Goal: Task Accomplishment & Management: Complete application form

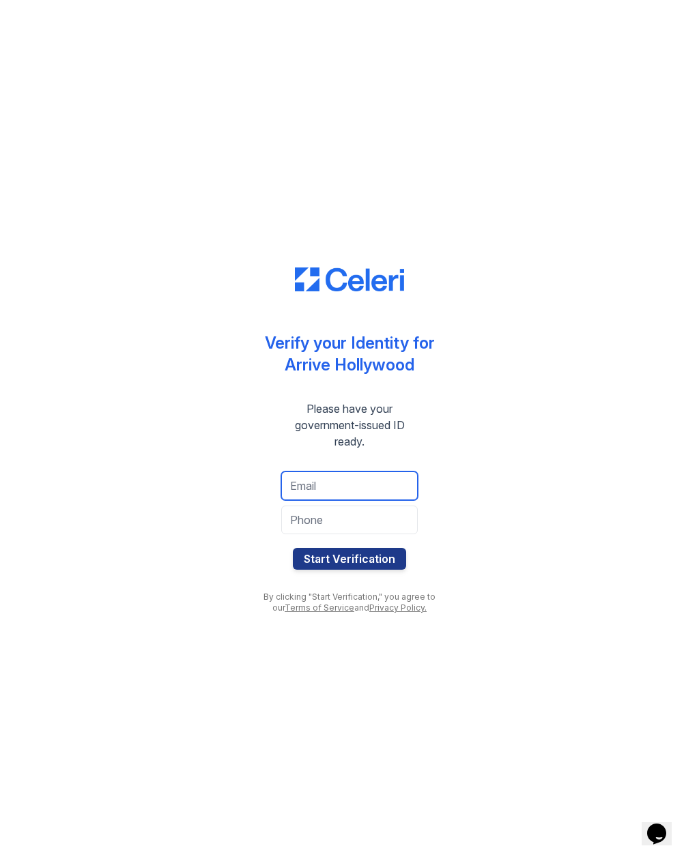
click at [308, 478] on input "email" at bounding box center [349, 486] width 137 height 29
type input "[EMAIL_ADDRESS][DOMAIN_NAME]"
type input "4804152614"
click at [324, 558] on button "Start Verification" at bounding box center [349, 559] width 113 height 22
click at [349, 487] on input "email" at bounding box center [349, 486] width 137 height 29
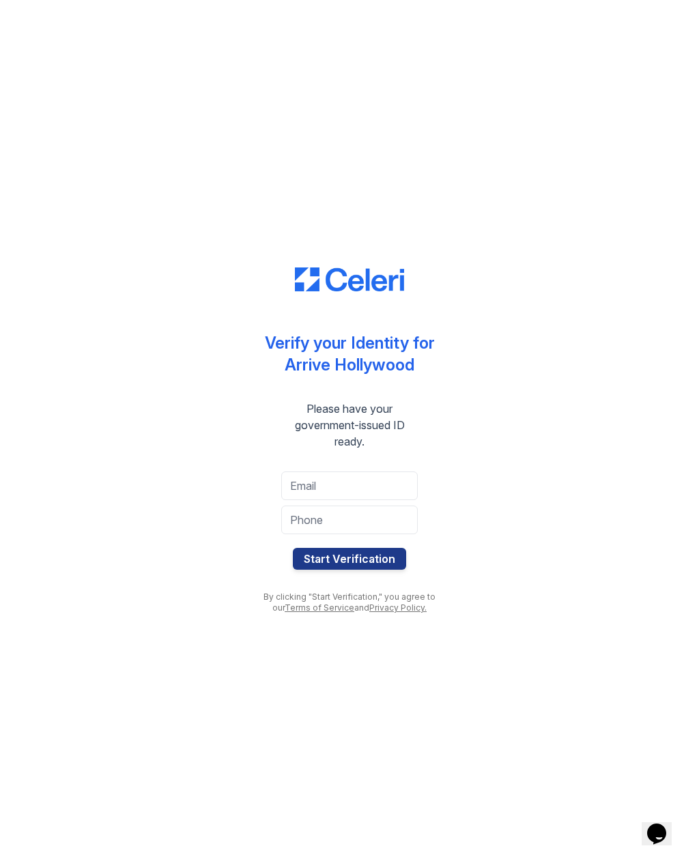
click at [367, 565] on button "Start Verification" at bounding box center [349, 559] width 113 height 22
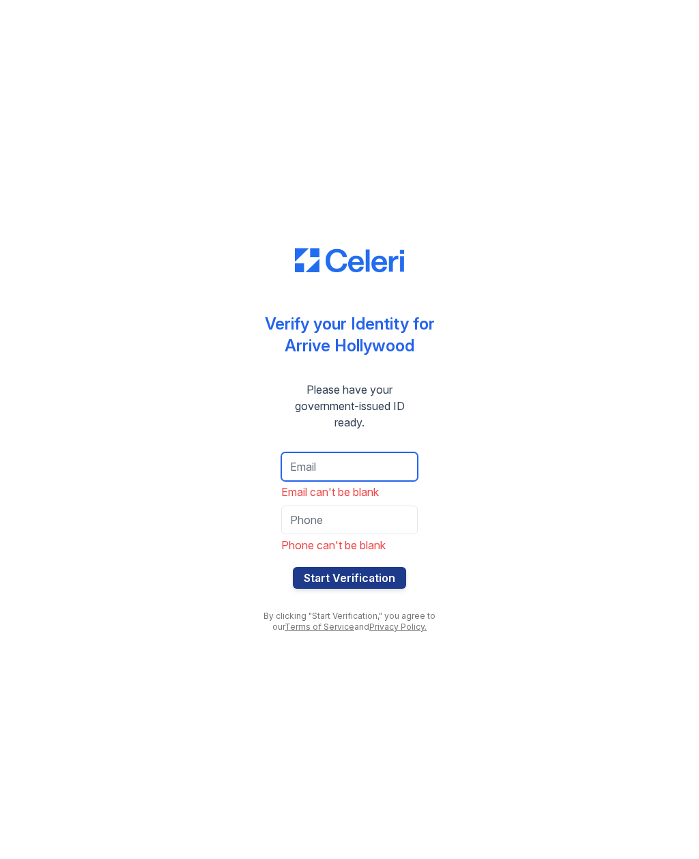
click at [376, 463] on input "email" at bounding box center [349, 467] width 137 height 29
type input "[EMAIL_ADDRESS][DOMAIN_NAME]"
type input "4804152614"
click at [367, 588] on button "Start Verification" at bounding box center [349, 578] width 113 height 22
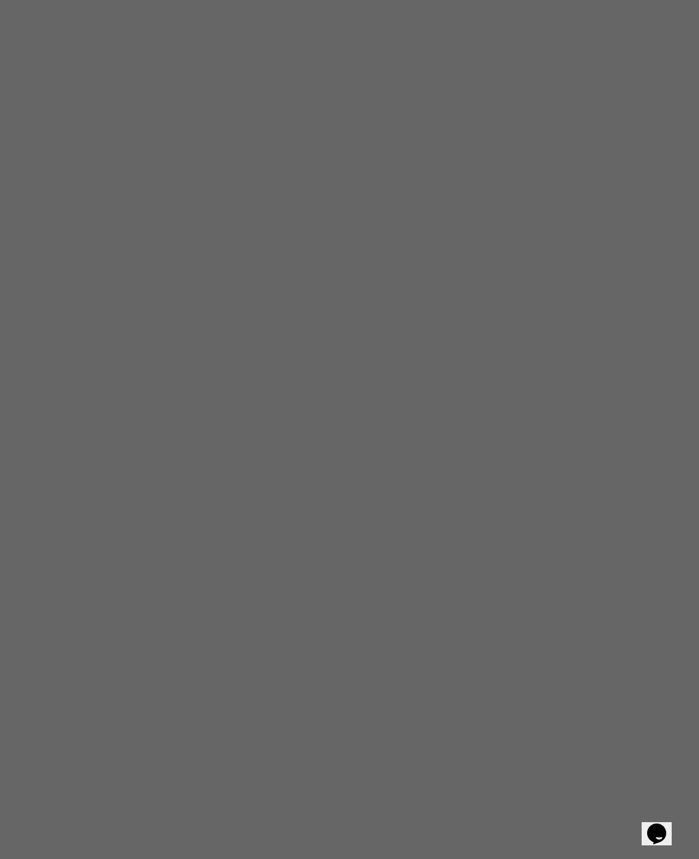
click at [668, 823] on div "Opens Chat This icon Opens the chat window." at bounding box center [657, 834] width 22 height 22
